Goal: Use online tool/utility

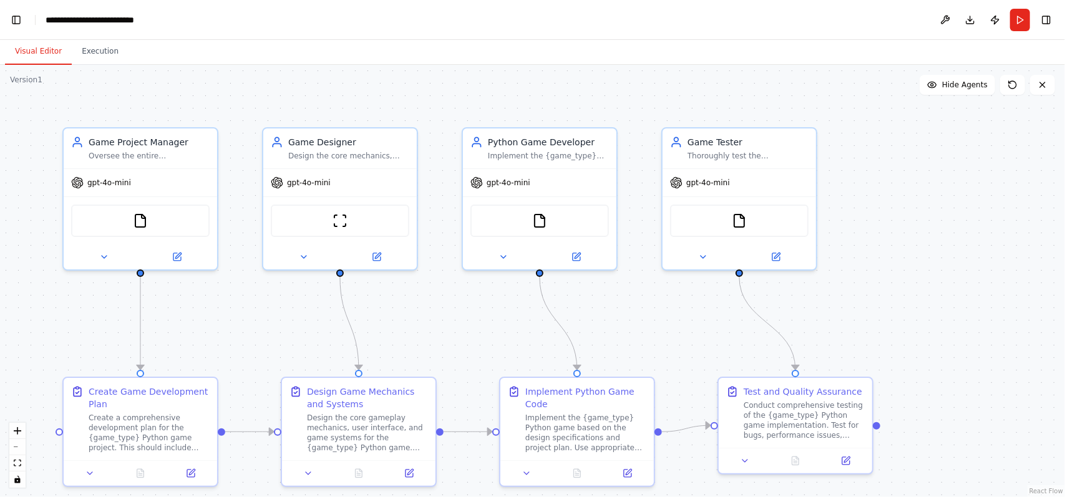
scroll to position [18235, 0]
click at [540, 221] on img at bounding box center [539, 218] width 15 height 15
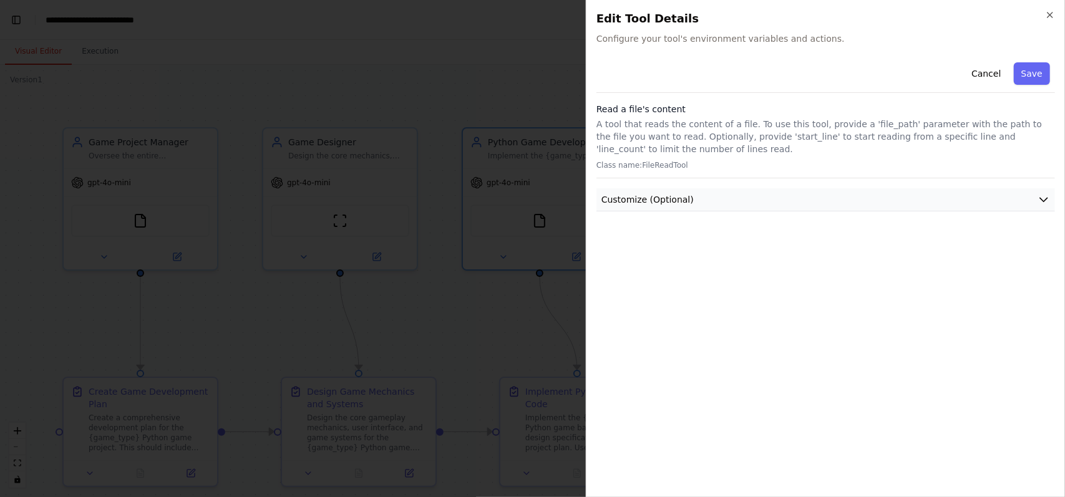
click at [696, 200] on button "Customize (Optional)" at bounding box center [826, 199] width 459 height 23
click at [1052, 16] on icon "button" at bounding box center [1050, 15] width 10 height 10
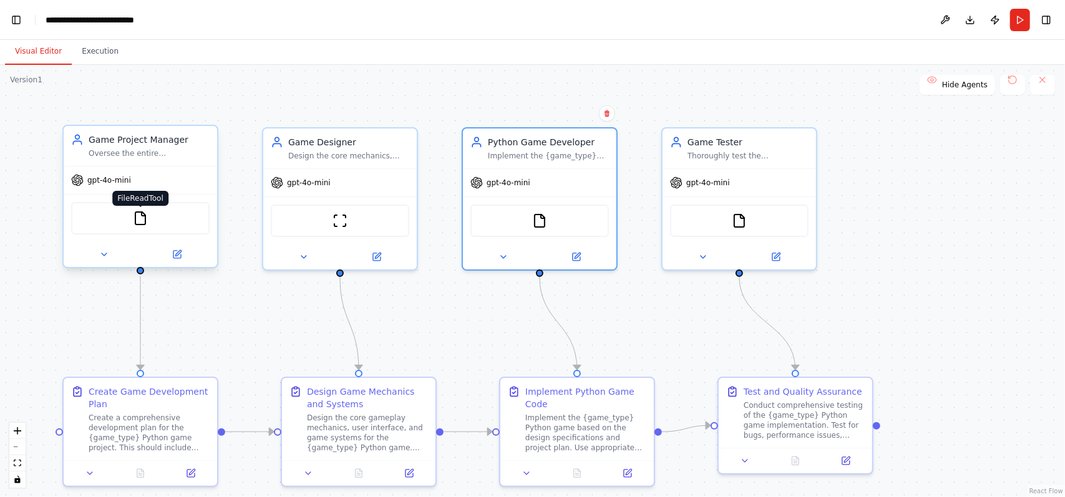
click at [135, 220] on img at bounding box center [140, 218] width 15 height 15
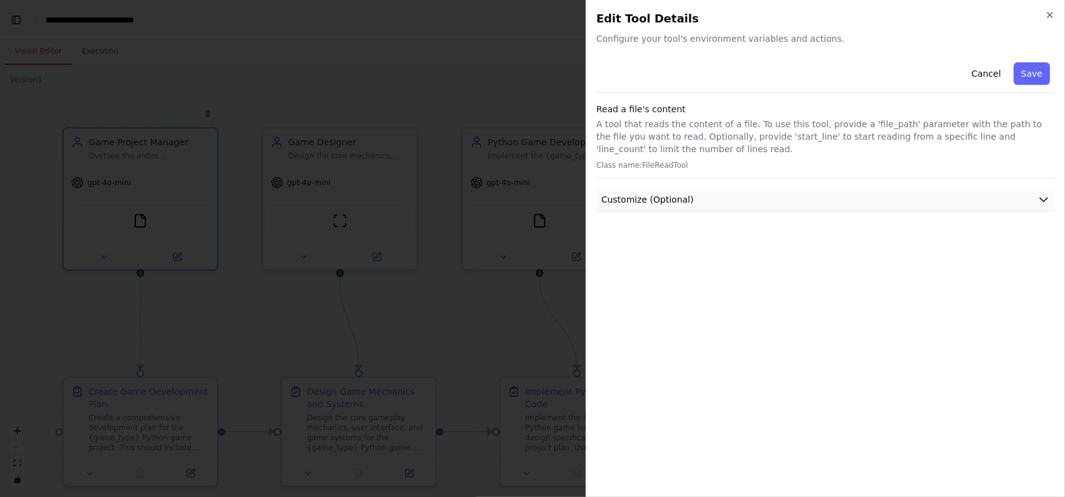
click at [686, 198] on button "Customize (Optional)" at bounding box center [826, 199] width 459 height 23
click at [1046, 16] on icon "button" at bounding box center [1050, 15] width 10 height 10
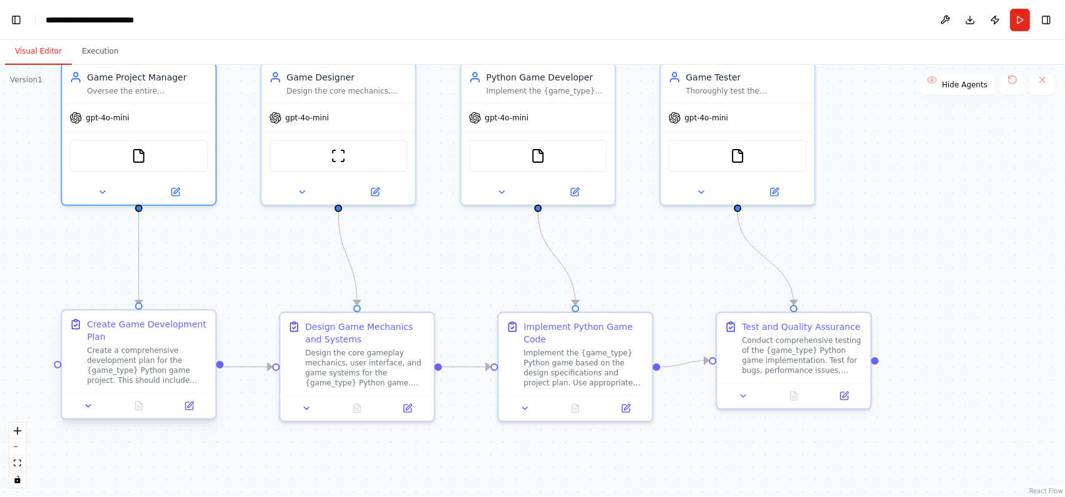
click at [162, 378] on div "Create a comprehensive development plan for the {game_type} Python game project…" at bounding box center [147, 366] width 121 height 40
click at [196, 409] on button at bounding box center [189, 406] width 43 height 15
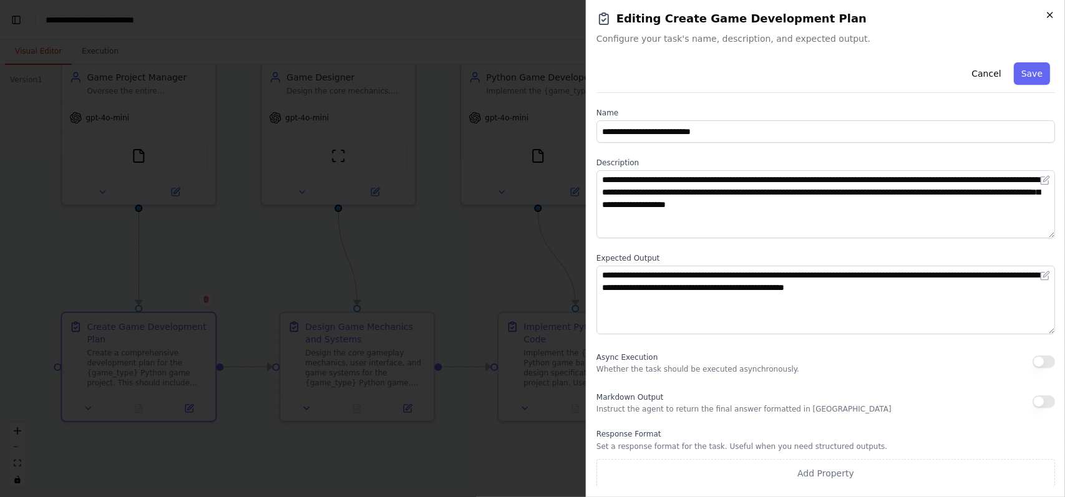
click at [1047, 14] on icon "button" at bounding box center [1050, 15] width 10 height 10
